Goal: Check status: Check status

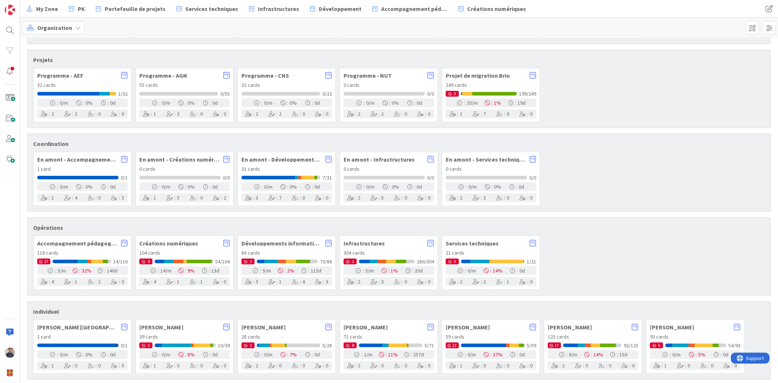
scroll to position [180, 0]
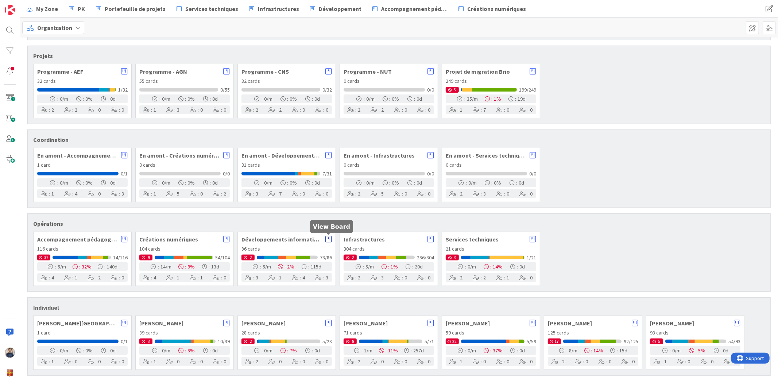
click at [327, 239] on icon at bounding box center [328, 239] width 7 height 7
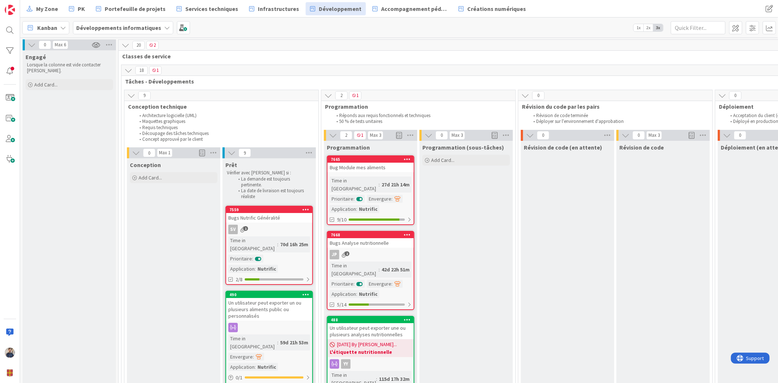
click at [45, 23] on span "Kanban" at bounding box center [47, 27] width 20 height 9
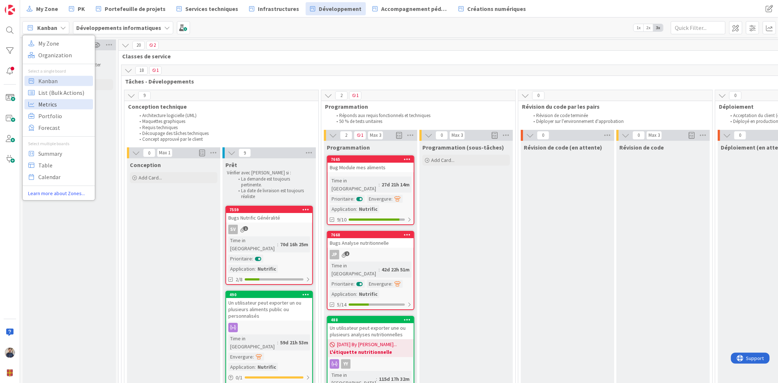
click at [58, 106] on span "Metrics" at bounding box center [64, 104] width 53 height 11
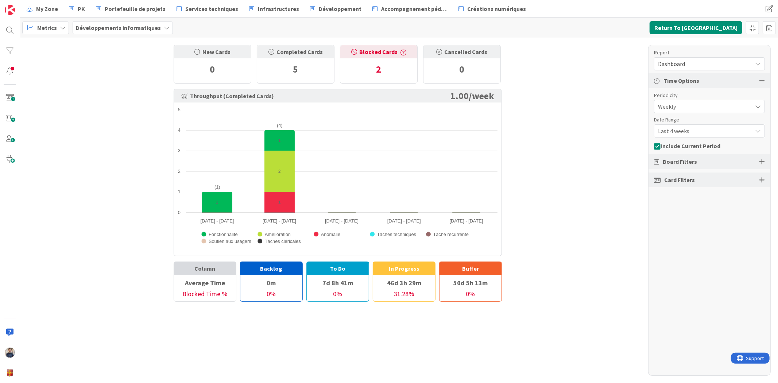
click at [693, 61] on span "Dashboard" at bounding box center [703, 64] width 90 height 10
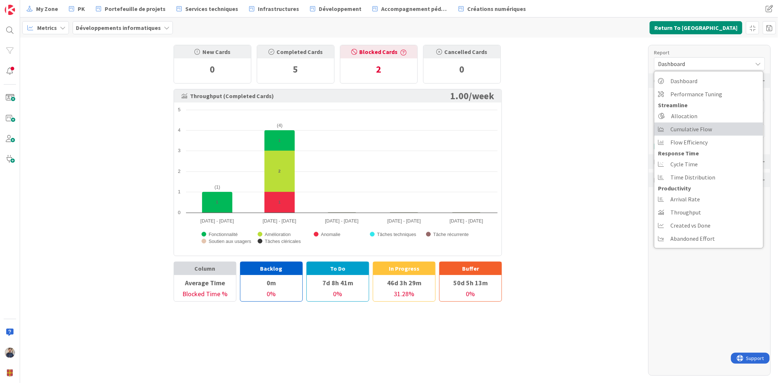
click at [687, 128] on span "Cumulative Flow" at bounding box center [692, 129] width 42 height 11
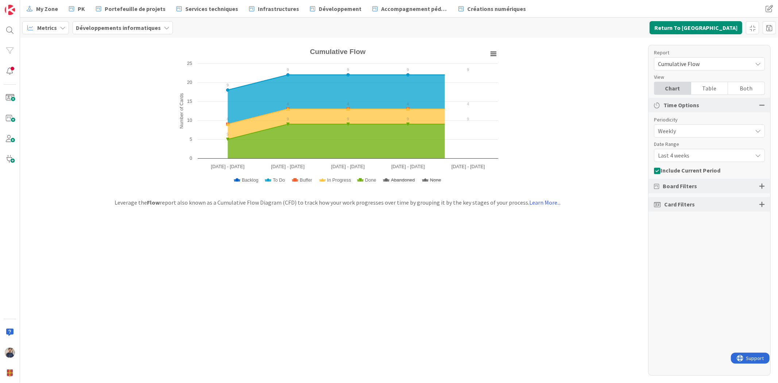
click at [724, 155] on span "Last 4 weeks" at bounding box center [703, 155] width 90 height 10
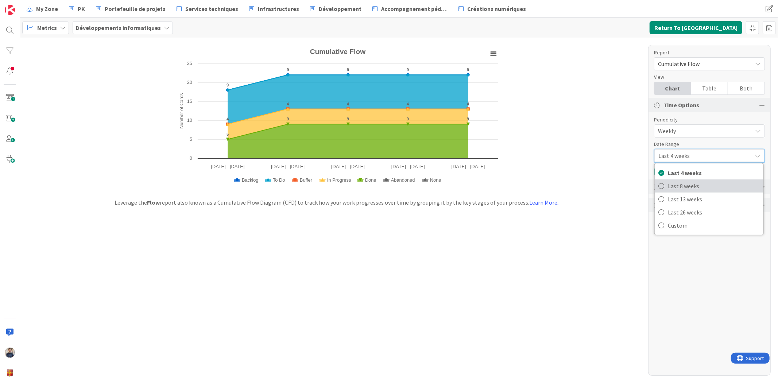
click at [709, 189] on span "Last 8 weeks" at bounding box center [714, 186] width 92 height 11
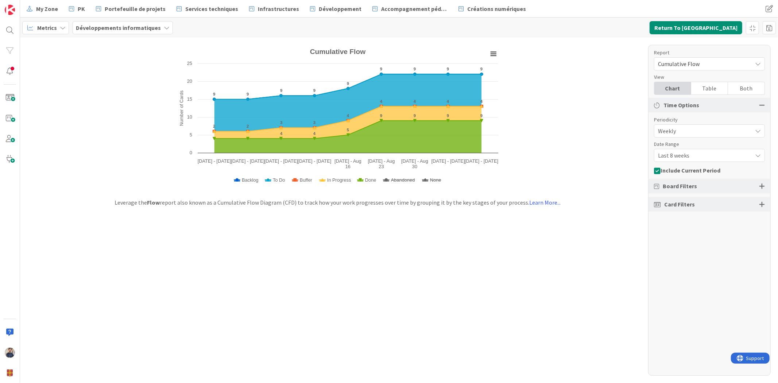
click at [706, 156] on span "Last 8 weeks" at bounding box center [703, 155] width 90 height 10
click at [697, 203] on span "Last 13 weeks" at bounding box center [714, 199] width 92 height 11
